Goal: Task Accomplishment & Management: Use online tool/utility

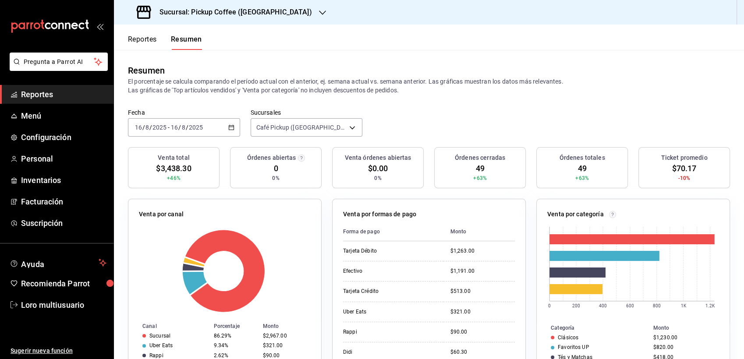
click at [231, 9] on h3 "Sucursal: Pickup Coffee ([GEOGRAPHIC_DATA])" at bounding box center [231, 12] width 159 height 11
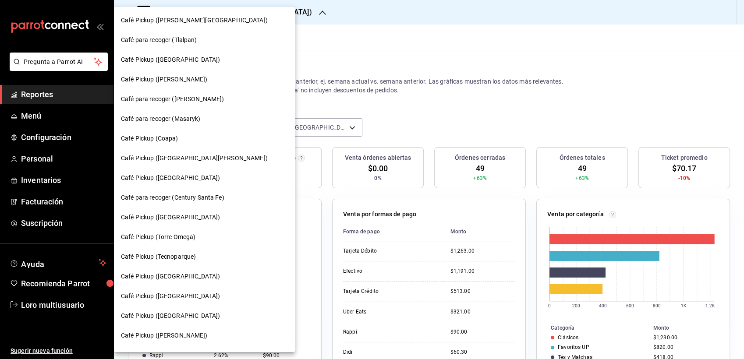
click at [220, 37] on div "Café para recoger (Tlalpan)" at bounding box center [204, 39] width 167 height 9
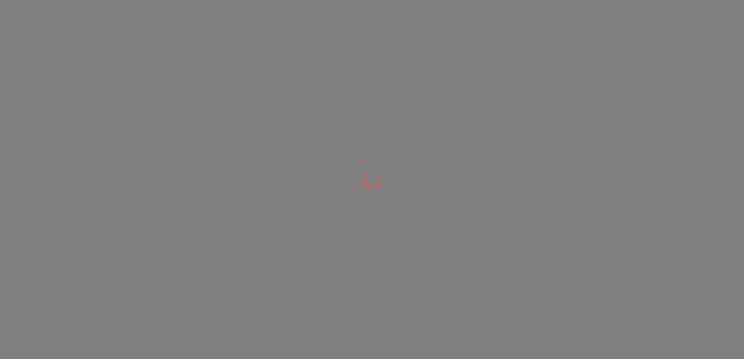
click at [220, 37] on div at bounding box center [372, 179] width 744 height 359
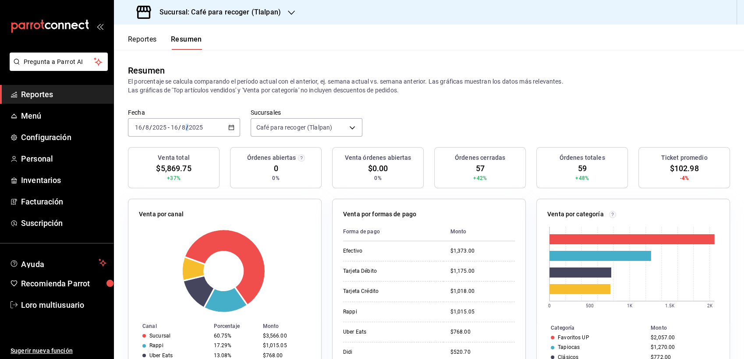
click at [198, 135] on div "Fecha [DATE] [DATE] - [DATE] [DATE] Sucursales Café para recoger (Tlalpan) [obj…" at bounding box center [429, 128] width 630 height 39
click at [198, 135] on div "[DATE] [DATE] - [DATE] [DATE]" at bounding box center [184, 127] width 112 height 18
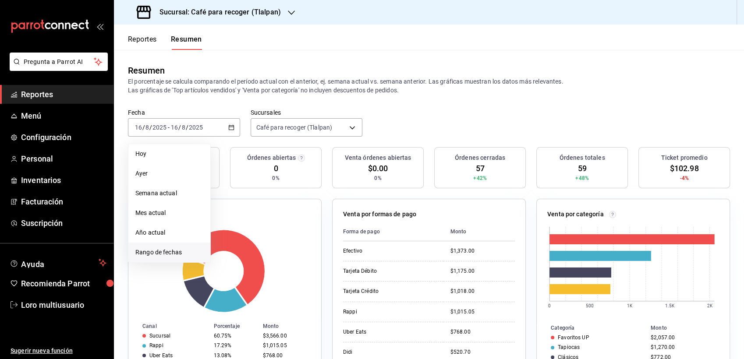
click at [175, 246] on li "Rango de fechas" at bounding box center [169, 253] width 82 height 20
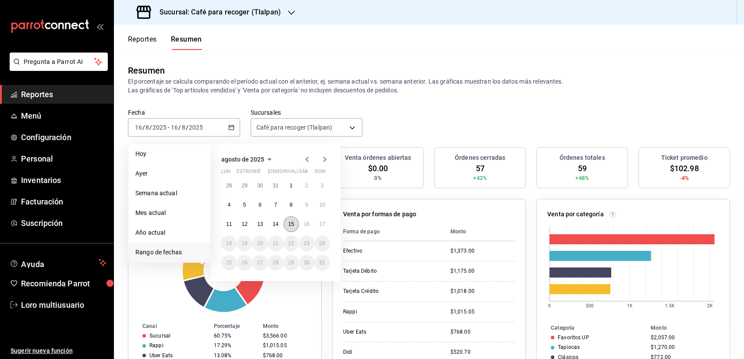
click at [292, 222] on abbr "15" at bounding box center [291, 224] width 6 height 6
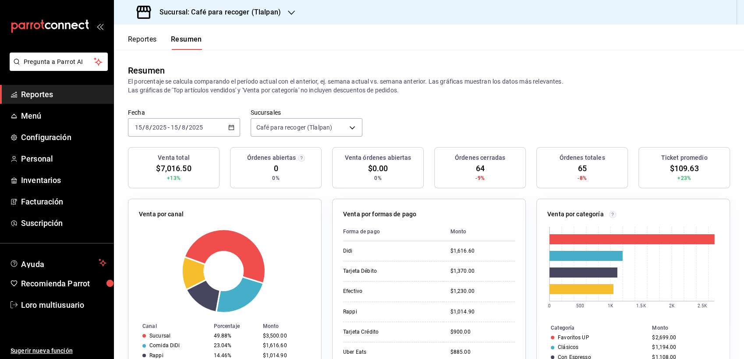
click at [245, 12] on h3 "Sucursal: Café para recoger (Tlalpan)" at bounding box center [216, 12] width 128 height 11
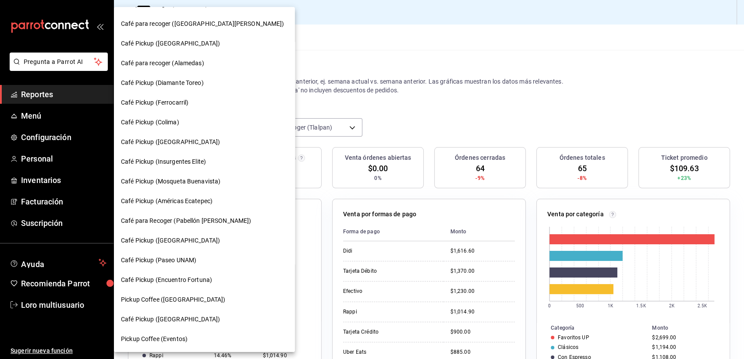
scroll to position [406, 0]
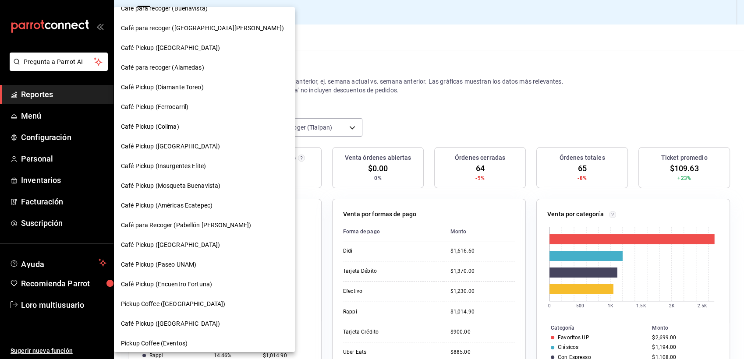
click at [186, 149] on span "Café Pickup ([GEOGRAPHIC_DATA])" at bounding box center [170, 146] width 99 height 9
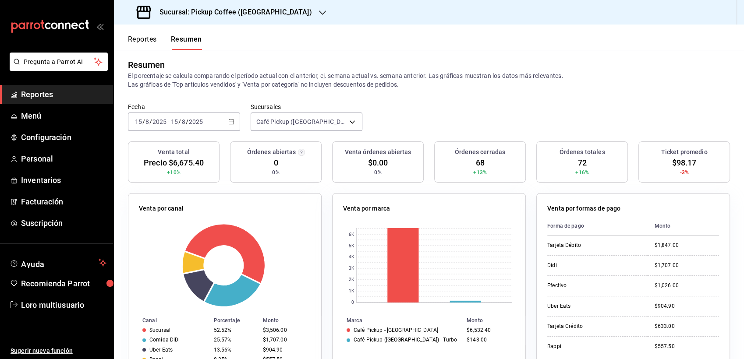
scroll to position [0, 0]
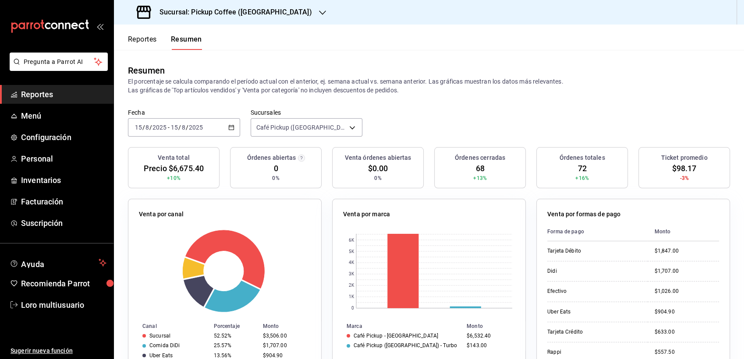
click at [736, 32] on header "Reportes Resumen" at bounding box center [429, 37] width 630 height 25
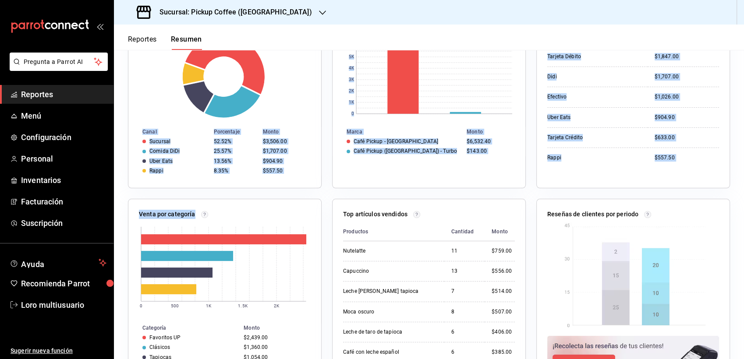
click at [246, 191] on div "Venta por canal Canal Porcentaje Monto Sucursal 52.52% $3,506.00 Comida DiDi 25…" at bounding box center [423, 285] width 612 height 583
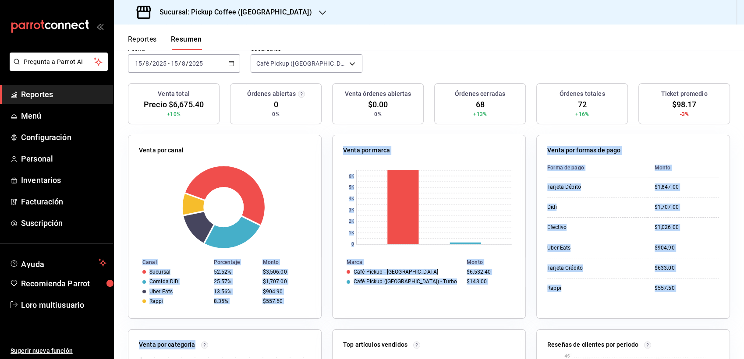
scroll to position [0, 0]
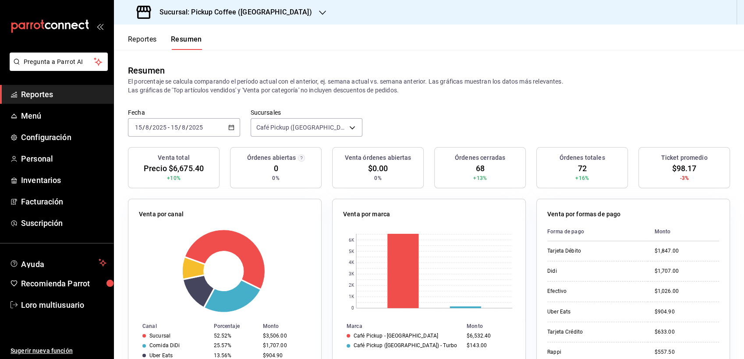
click at [400, 111] on div "Fecha [DATE] [DATE] - [DATE] [DATE] Sucursales Café Pickup ([GEOGRAPHIC_DATA]) …" at bounding box center [429, 128] width 630 height 39
click at [192, 126] on input "2025" at bounding box center [195, 127] width 15 height 7
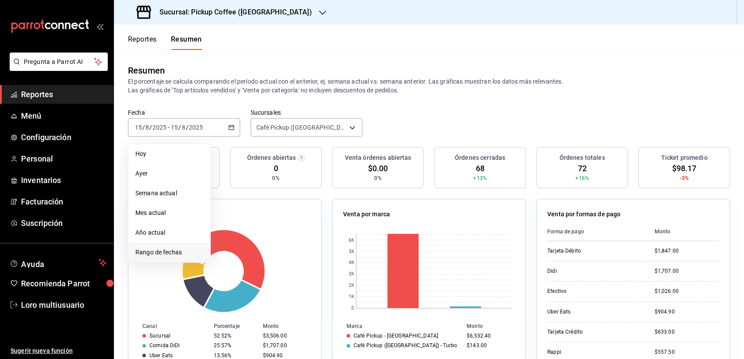
click at [171, 260] on li "Rango de fechas" at bounding box center [169, 253] width 82 height 20
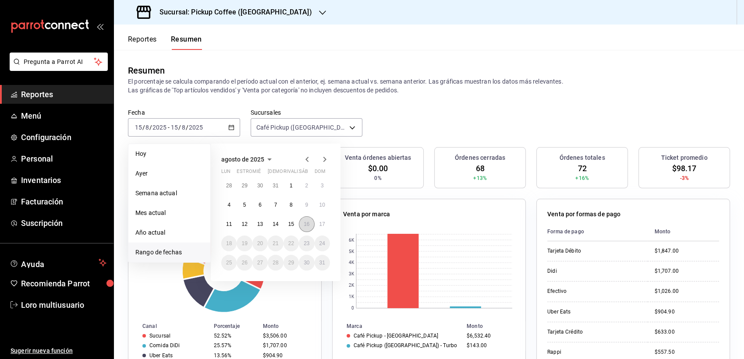
click at [306, 218] on button "16" at bounding box center [306, 224] width 15 height 16
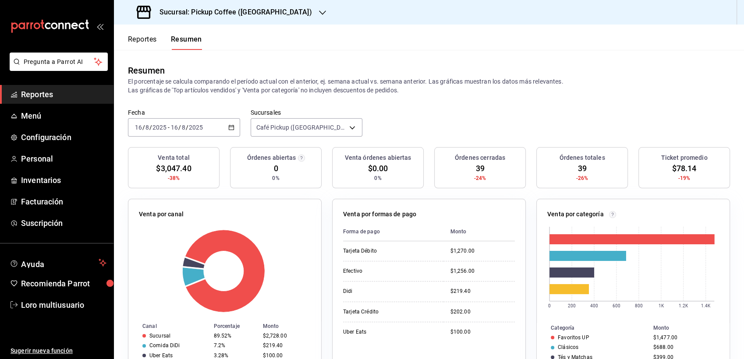
click at [191, 120] on div "[DATE] [DATE] - [DATE] [DATE]" at bounding box center [184, 127] width 112 height 18
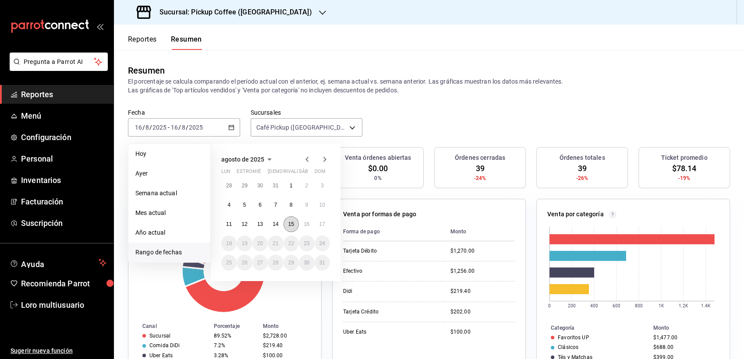
click at [295, 224] on button "15" at bounding box center [290, 224] width 15 height 16
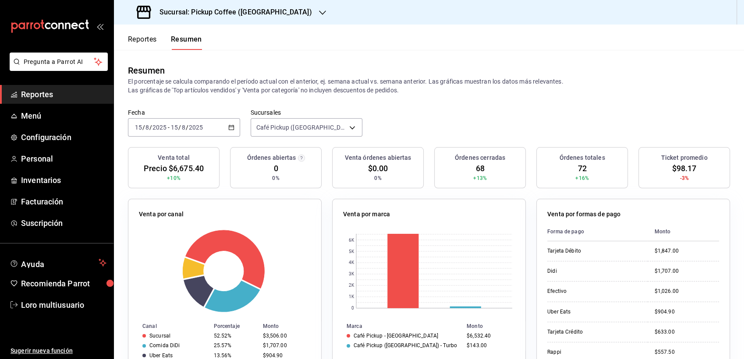
click at [207, 10] on h3 "Sucursal: Pickup Coffee ([GEOGRAPHIC_DATA])" at bounding box center [231, 12] width 159 height 11
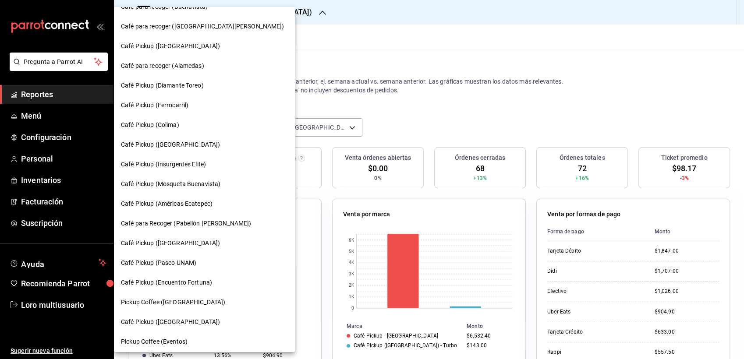
scroll to position [410, 0]
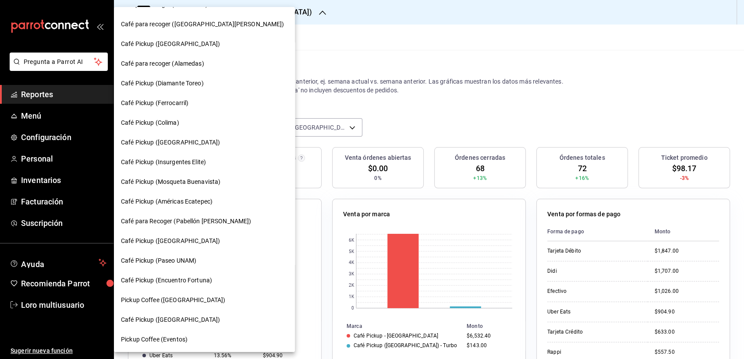
click at [161, 124] on span "Café Pickup (Colima)" at bounding box center [150, 122] width 58 height 9
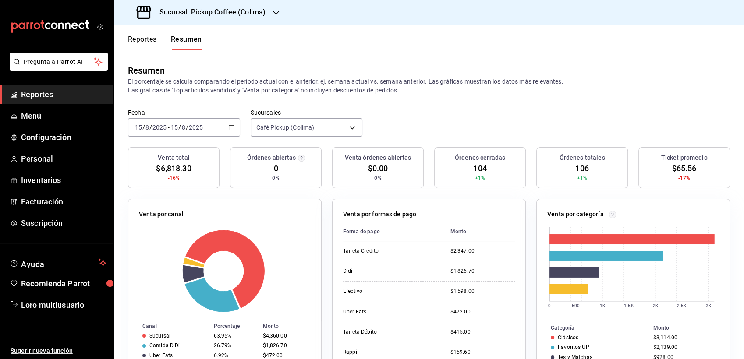
click at [202, 133] on div "[DATE] [DATE] - [DATE] [DATE]" at bounding box center [184, 127] width 112 height 18
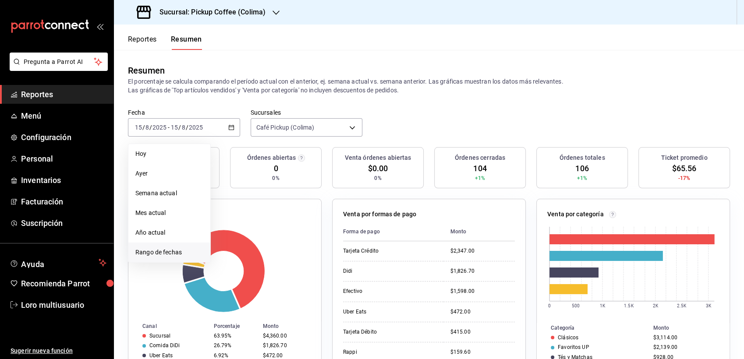
click at [175, 249] on span "Rango de fechas" at bounding box center [169, 252] width 68 height 9
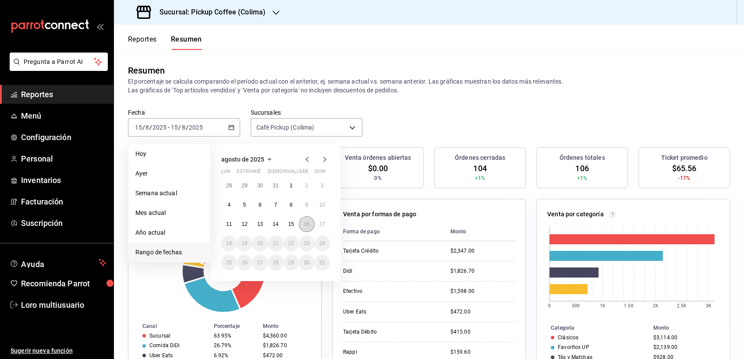
click at [309, 222] on button "16" at bounding box center [306, 224] width 15 height 16
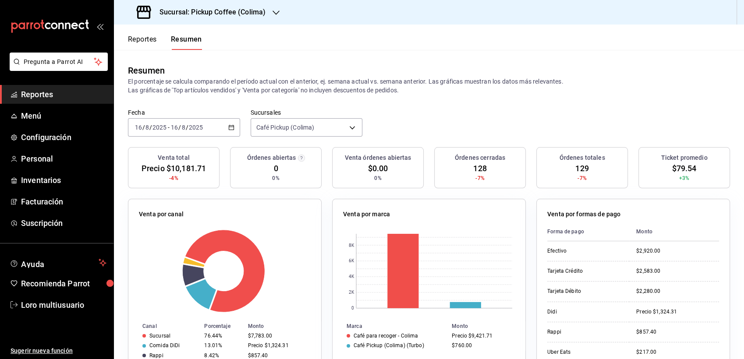
click at [198, 19] on div "Sucursal: Pickup Coffee (Colima)" at bounding box center [202, 12] width 162 height 25
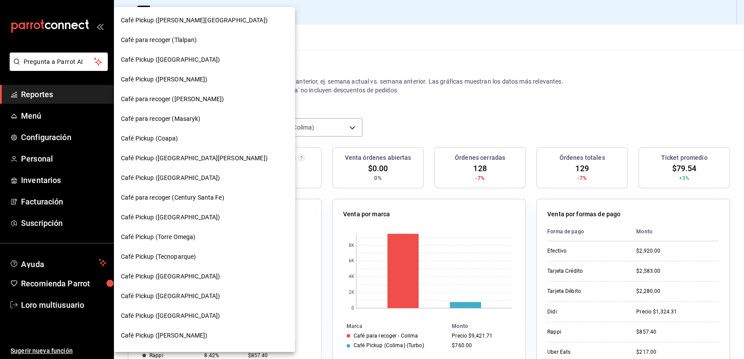
click at [198, 13] on div "Café Pickup ([PERSON_NAME][GEOGRAPHIC_DATA])" at bounding box center [204, 21] width 181 height 20
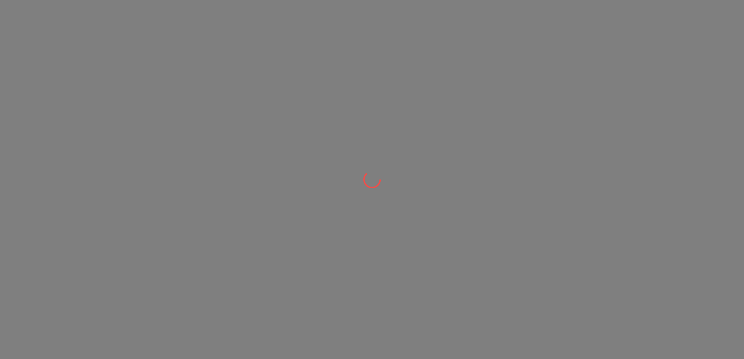
drag, startPoint x: 198, startPoint y: 13, endPoint x: 171, endPoint y: 13, distance: 27.6
click at [171, 13] on div at bounding box center [372, 179] width 744 height 359
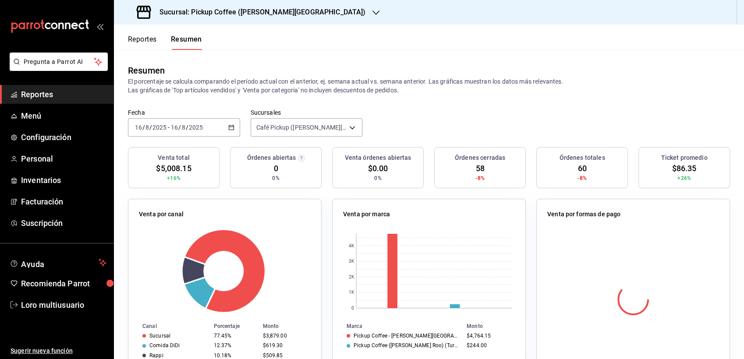
click at [192, 15] on h3 "Sucursal: Pickup Coffee ([PERSON_NAME][GEOGRAPHIC_DATA])" at bounding box center [258, 12] width 213 height 11
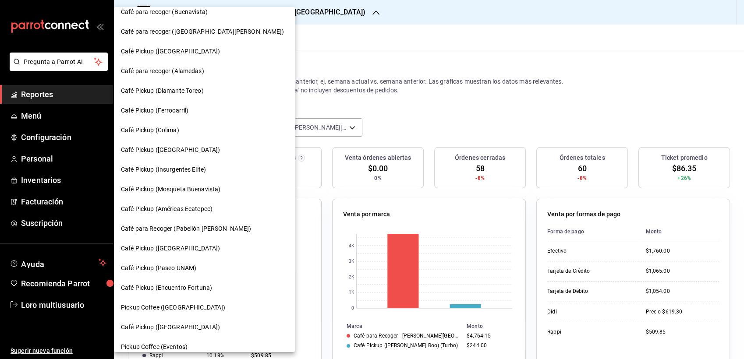
scroll to position [410, 0]
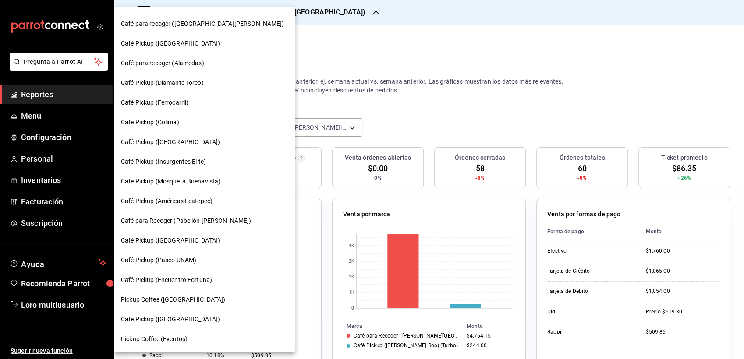
click at [196, 195] on div "Café Pickup (Américas Ecatepec)" at bounding box center [204, 201] width 181 height 20
